Goal: Information Seeking & Learning: Find specific page/section

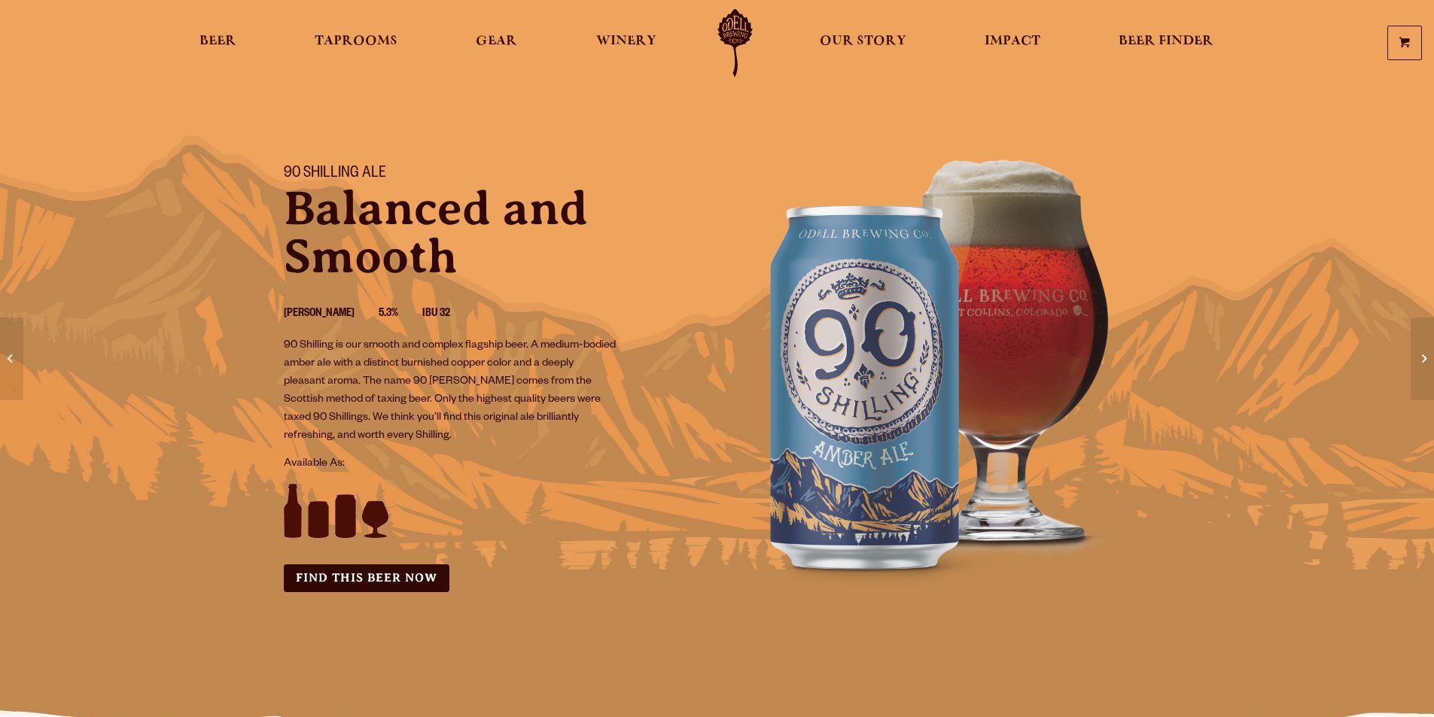
scroll to position [75, 0]
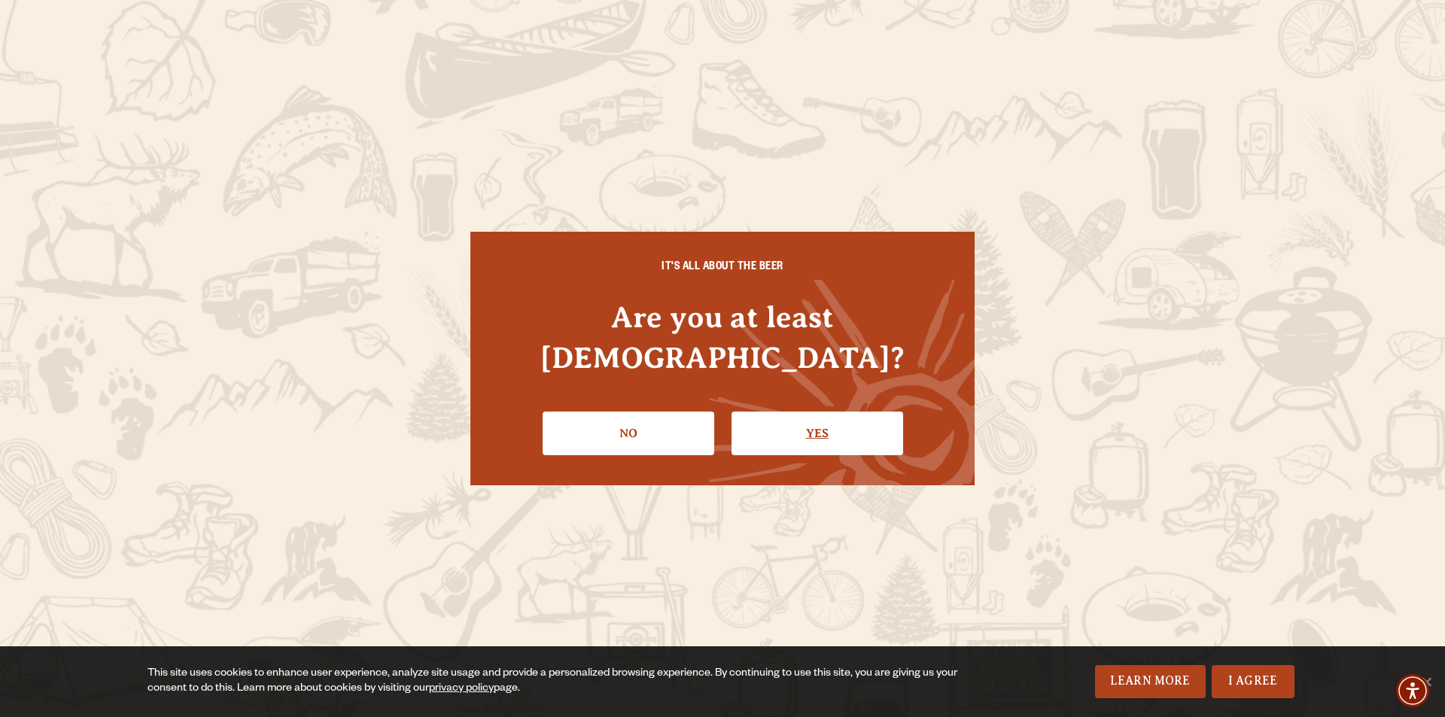
click at [856, 419] on link "Yes" at bounding box center [818, 434] width 172 height 44
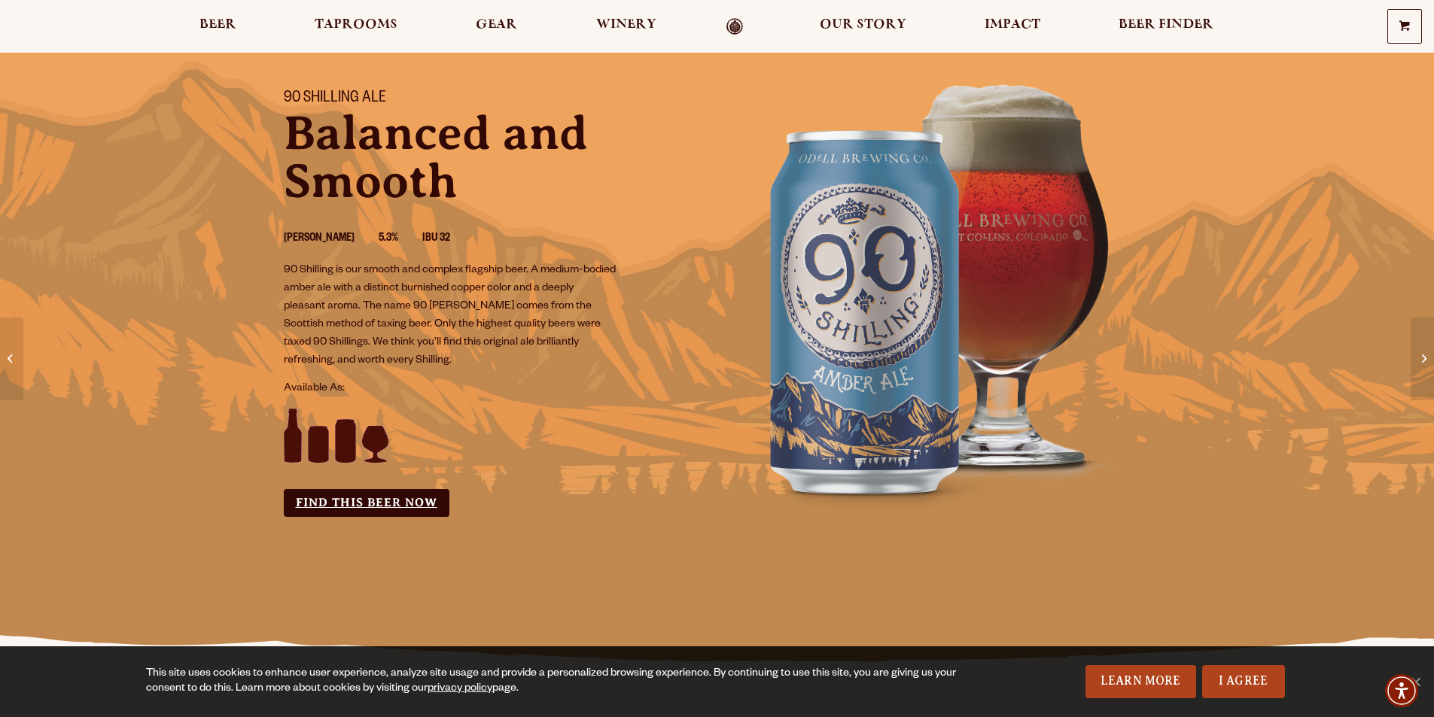
click at [344, 500] on link "Find this Beer Now" at bounding box center [367, 503] width 166 height 28
click at [317, 510] on link "Find this Beer Now" at bounding box center [367, 503] width 166 height 28
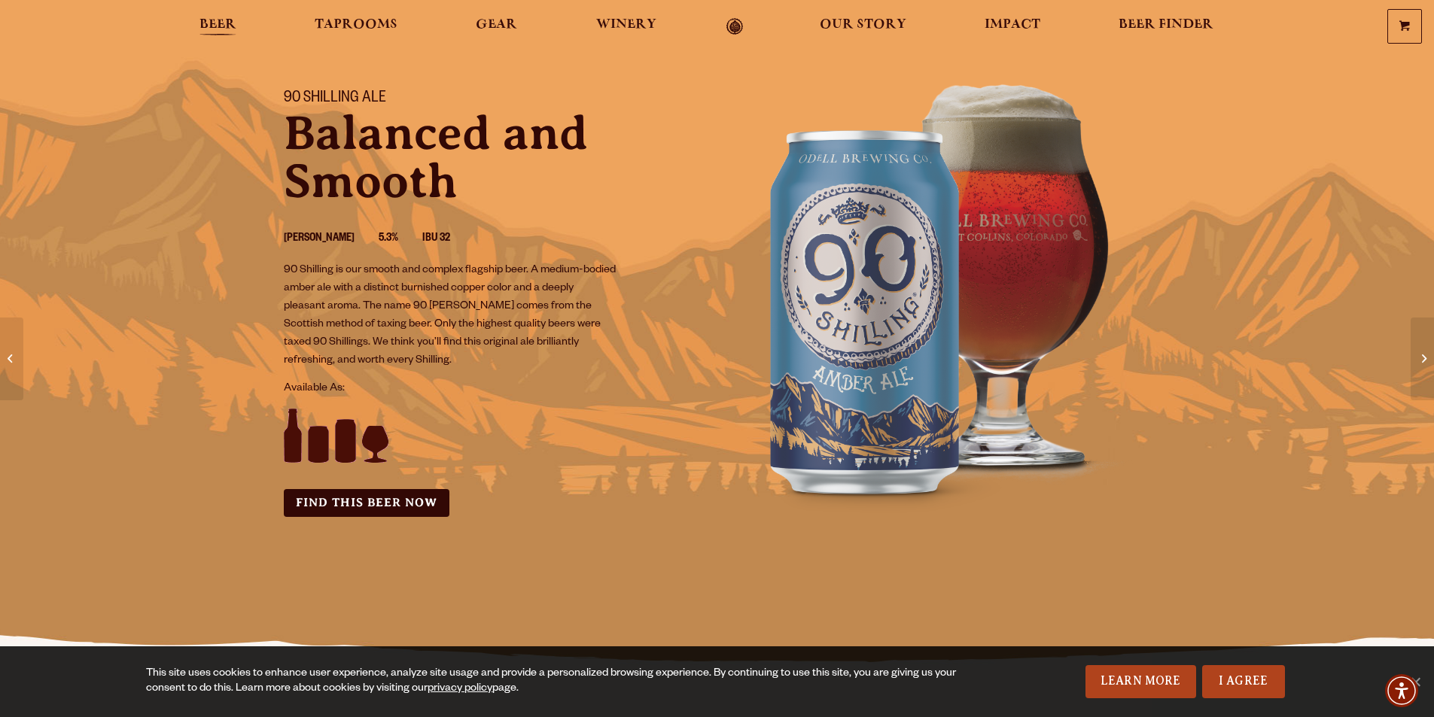
scroll to position [0, 0]
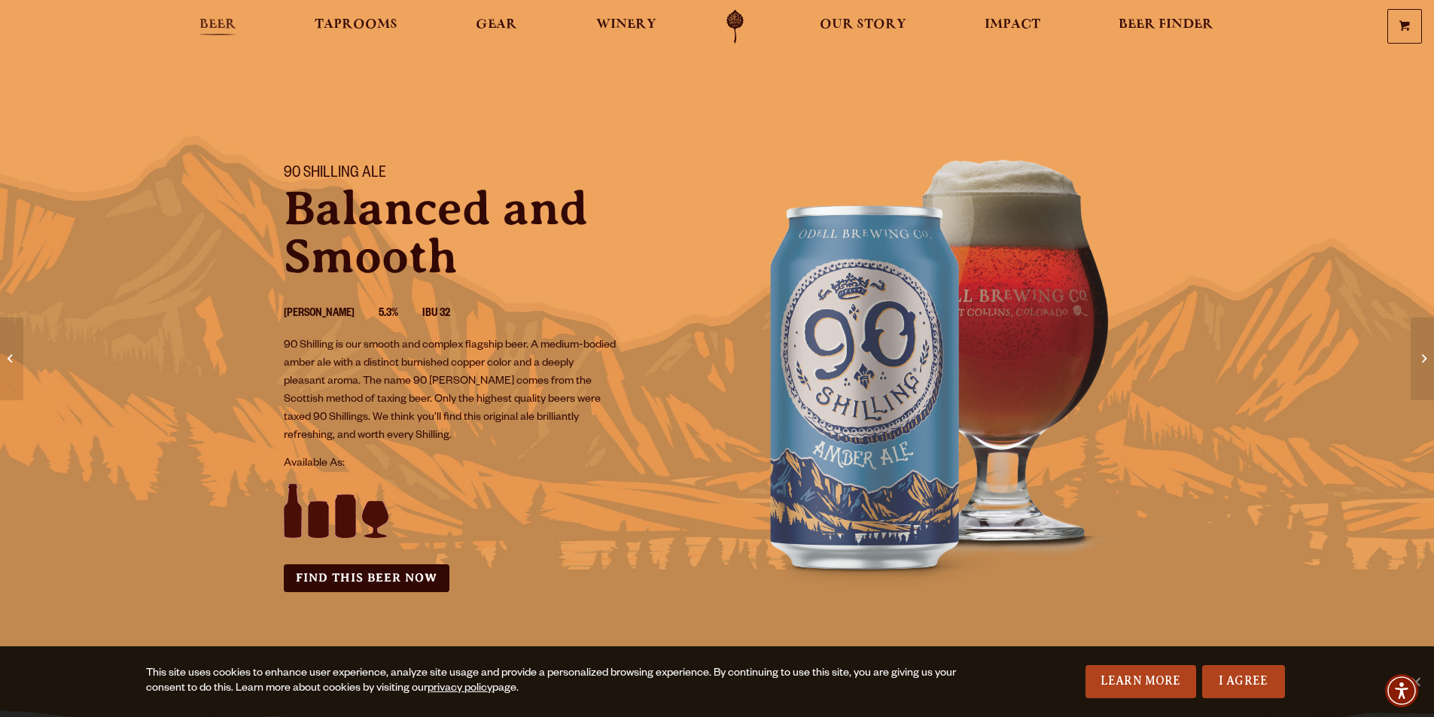
click at [226, 22] on span "Beer" at bounding box center [217, 25] width 37 height 12
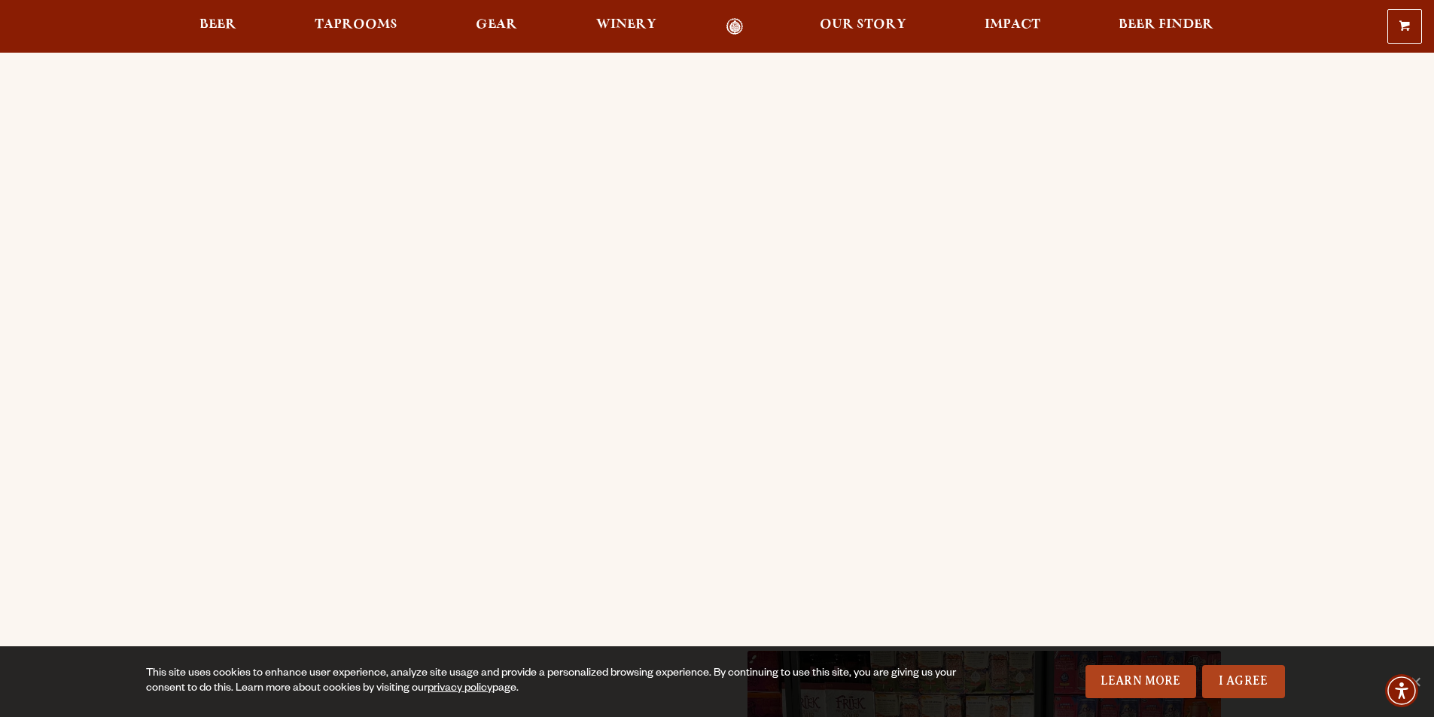
scroll to position [75, 0]
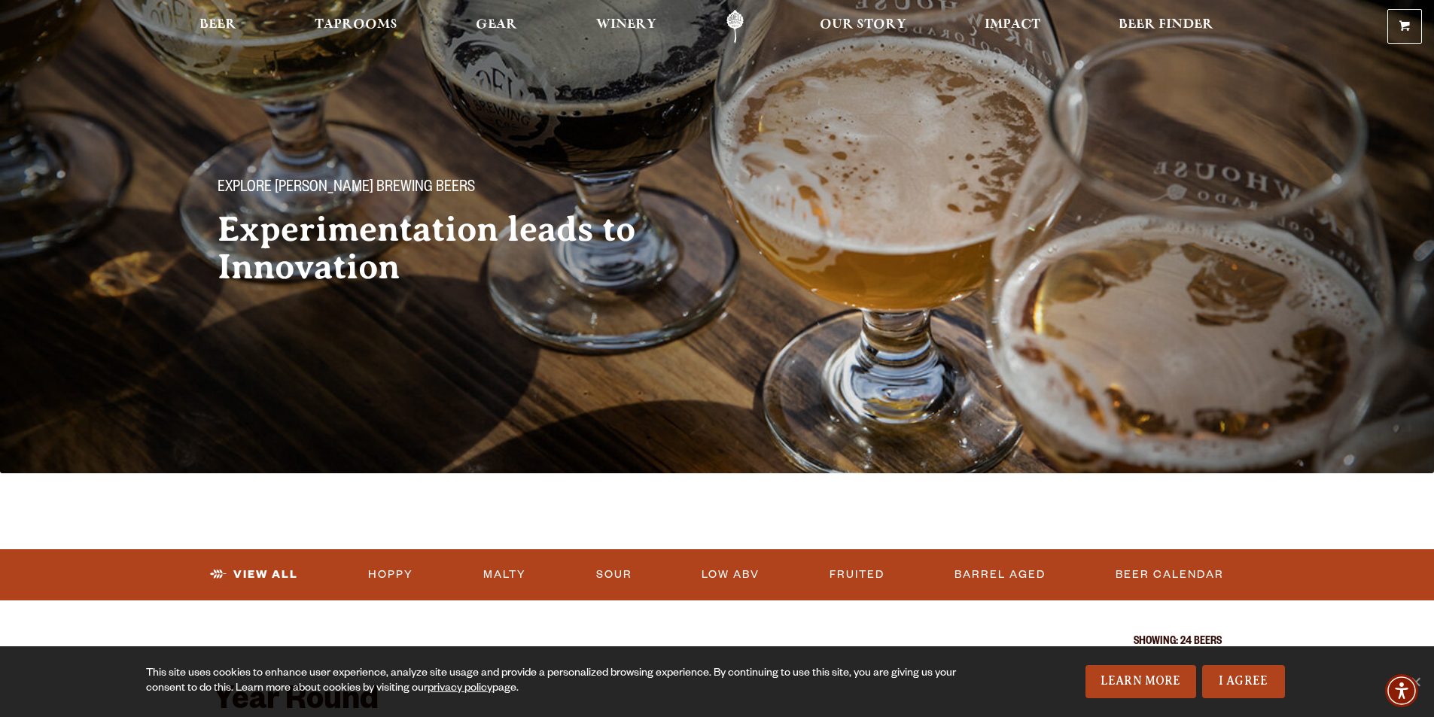
scroll to position [527, 0]
